Goal: Transaction & Acquisition: Purchase product/service

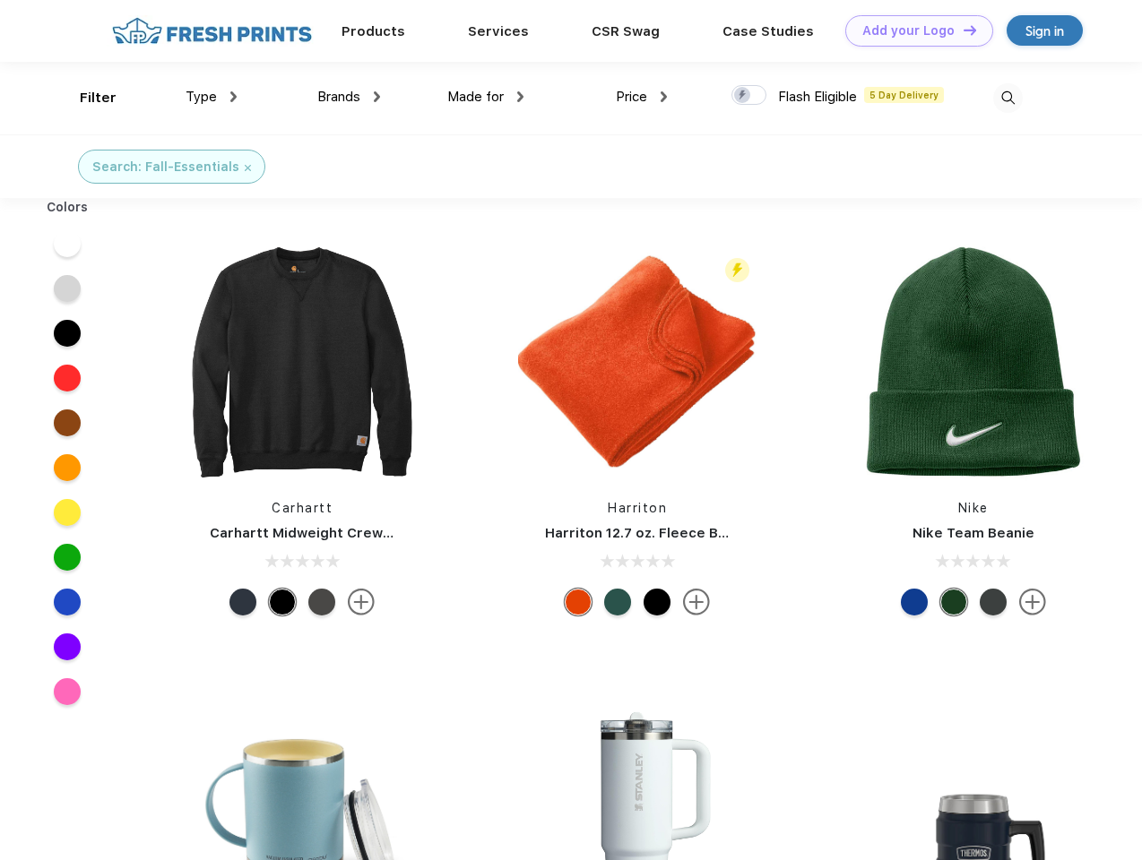
click at [912, 30] on link "Add your Logo Design Tool" at bounding box center [919, 30] width 148 height 31
click at [0, 0] on div "Design Tool" at bounding box center [0, 0] width 0 height 0
click at [961, 30] on link "Add your Logo Design Tool" at bounding box center [919, 30] width 148 height 31
click at [86, 98] on div "Filter" at bounding box center [98, 98] width 37 height 21
click at [211, 97] on span "Type" at bounding box center [200, 97] width 31 height 16
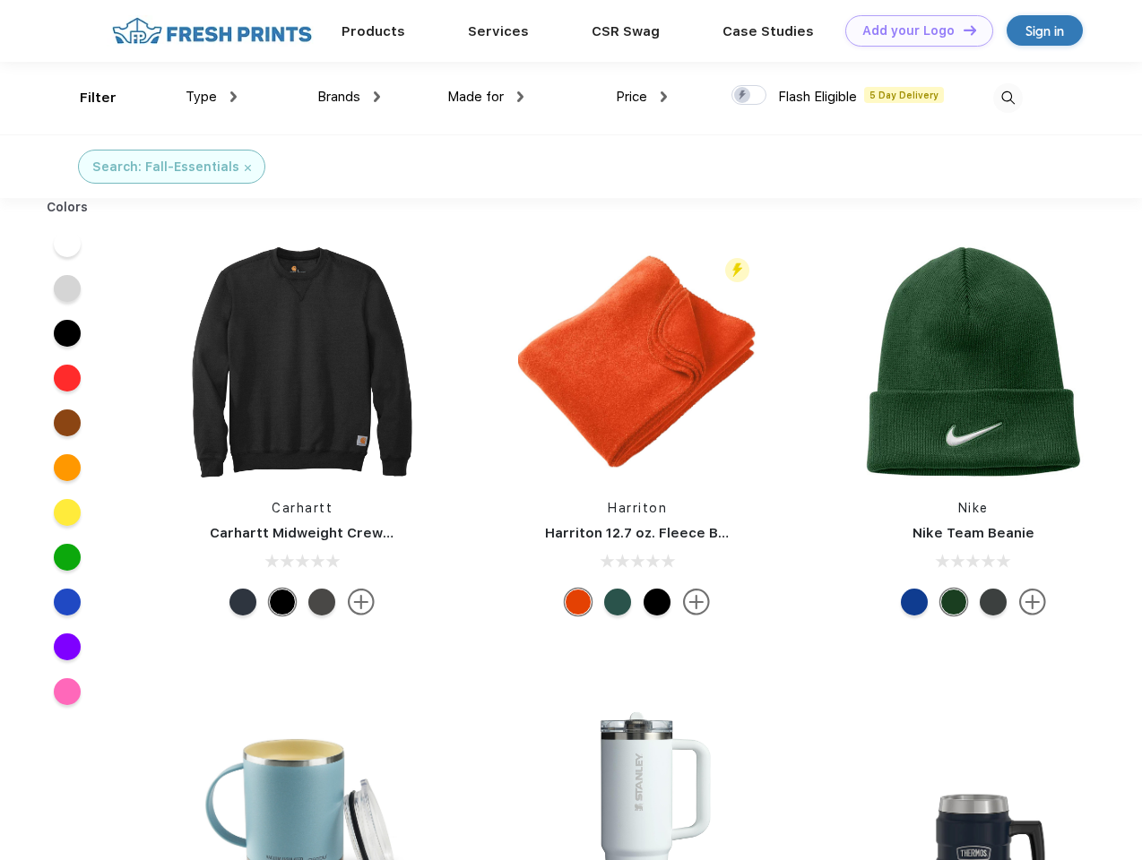
click at [349, 97] on span "Brands" at bounding box center [338, 97] width 43 height 16
click at [486, 97] on span "Made for" at bounding box center [475, 97] width 56 height 16
click at [642, 97] on span "Price" at bounding box center [631, 97] width 31 height 16
click at [749, 96] on div at bounding box center [748, 95] width 35 height 20
click at [743, 96] on input "checkbox" at bounding box center [737, 90] width 12 height 12
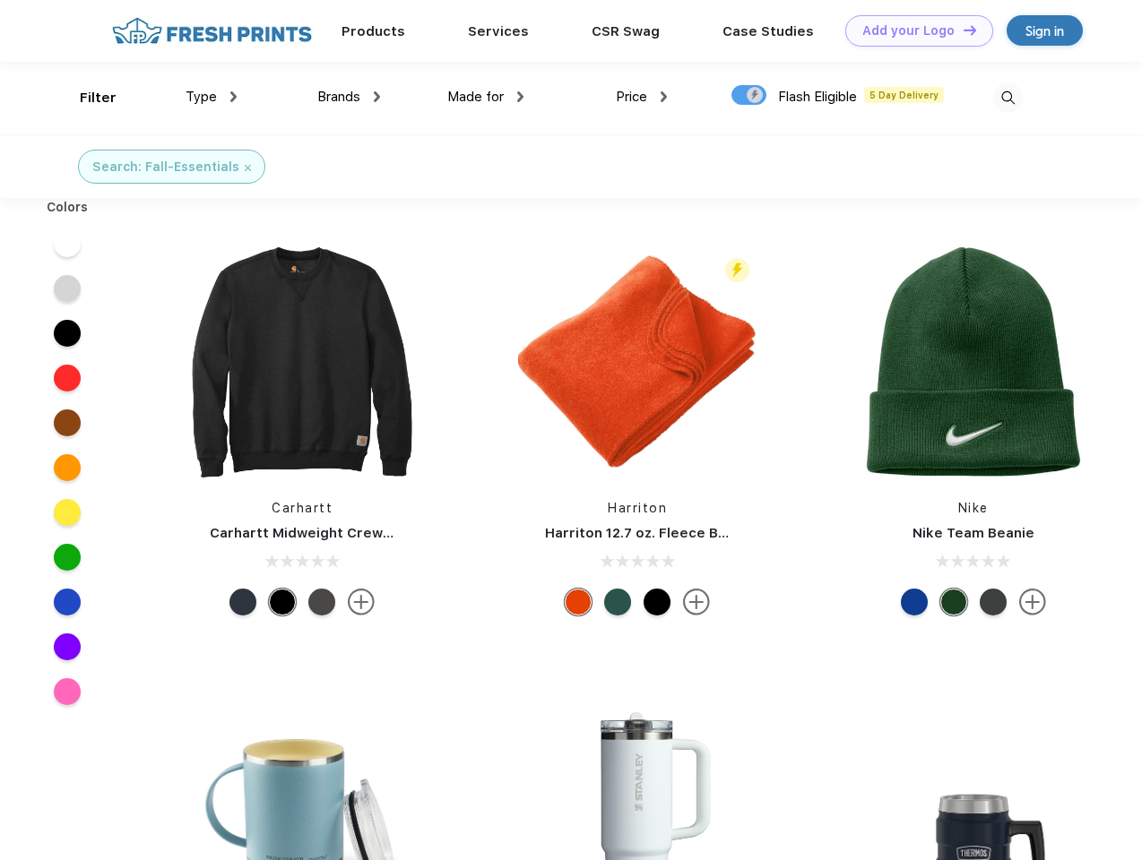
click at [1007, 98] on img at bounding box center [1008, 98] width 30 height 30
